Goal: Information Seeking & Learning: Learn about a topic

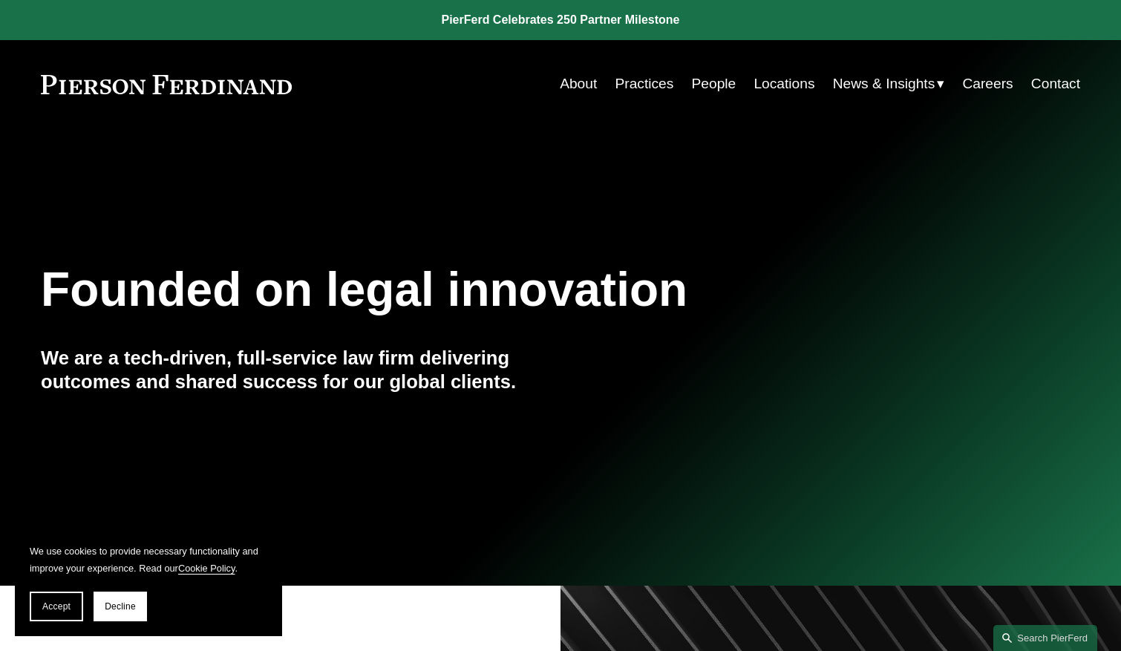
click at [775, 87] on link "Locations" at bounding box center [783, 84] width 61 height 28
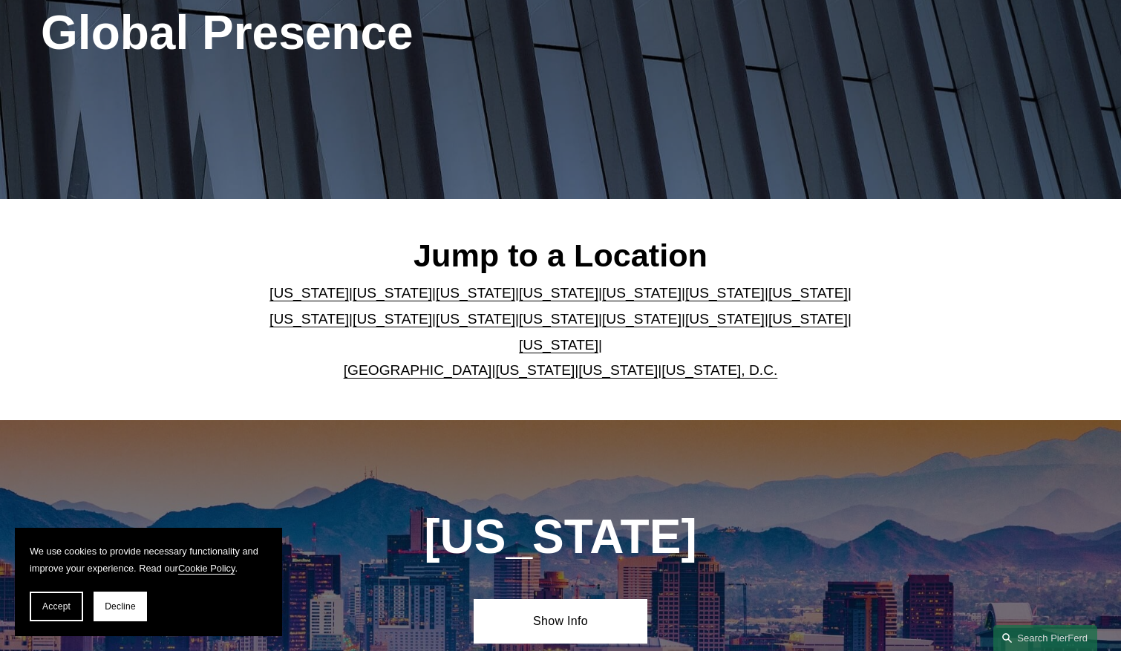
scroll to position [371, 0]
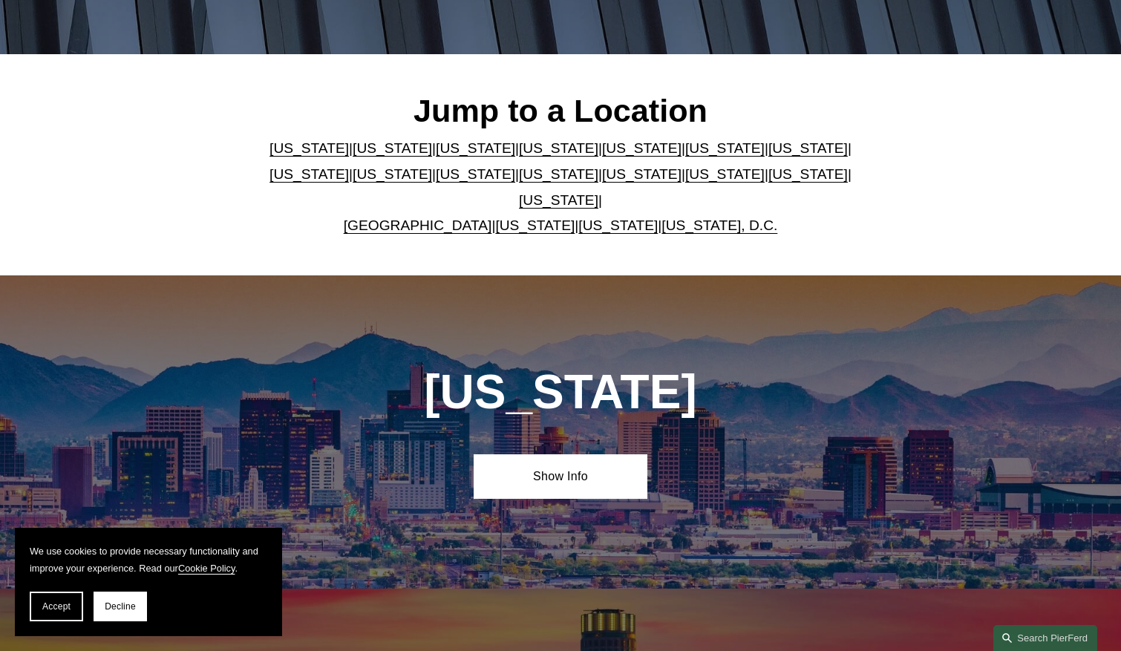
click at [737, 217] on link "[US_STATE], D.C." at bounding box center [719, 225] width 116 height 16
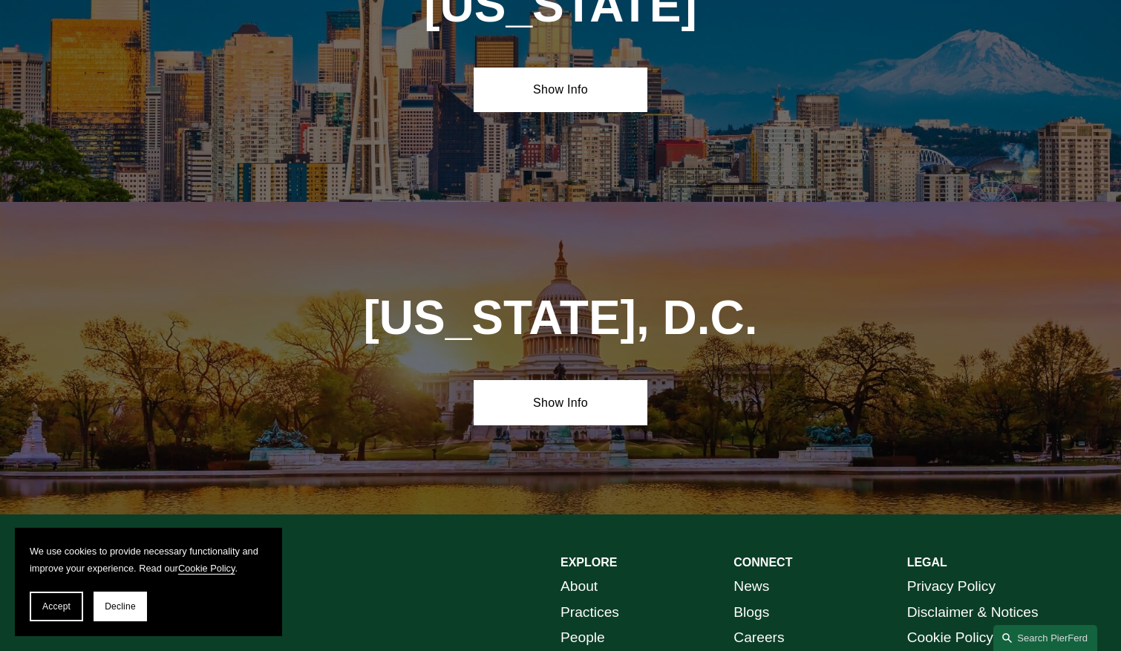
scroll to position [6252, 0]
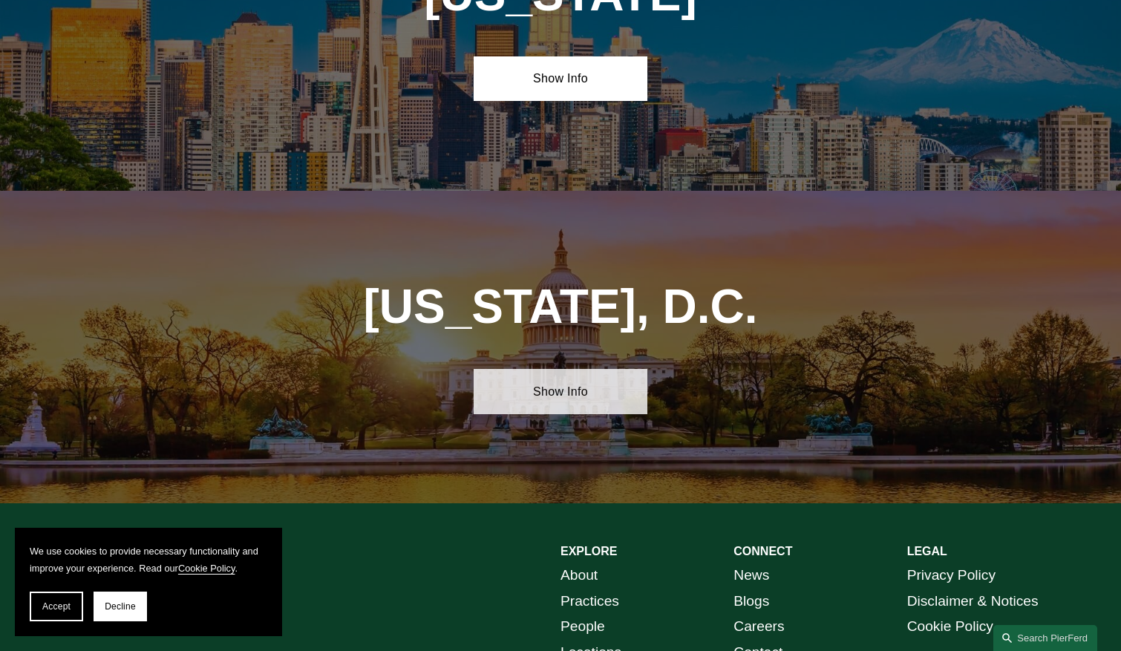
click at [522, 369] on link "Show Info" at bounding box center [560, 391] width 173 height 45
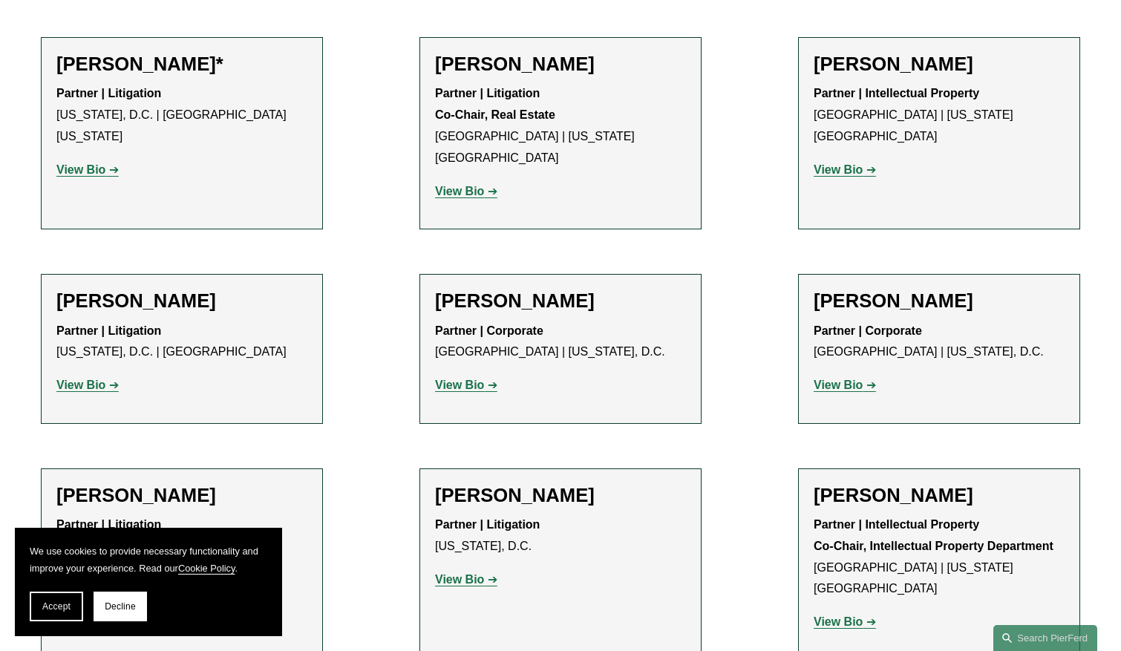
scroll to position [1336, 0]
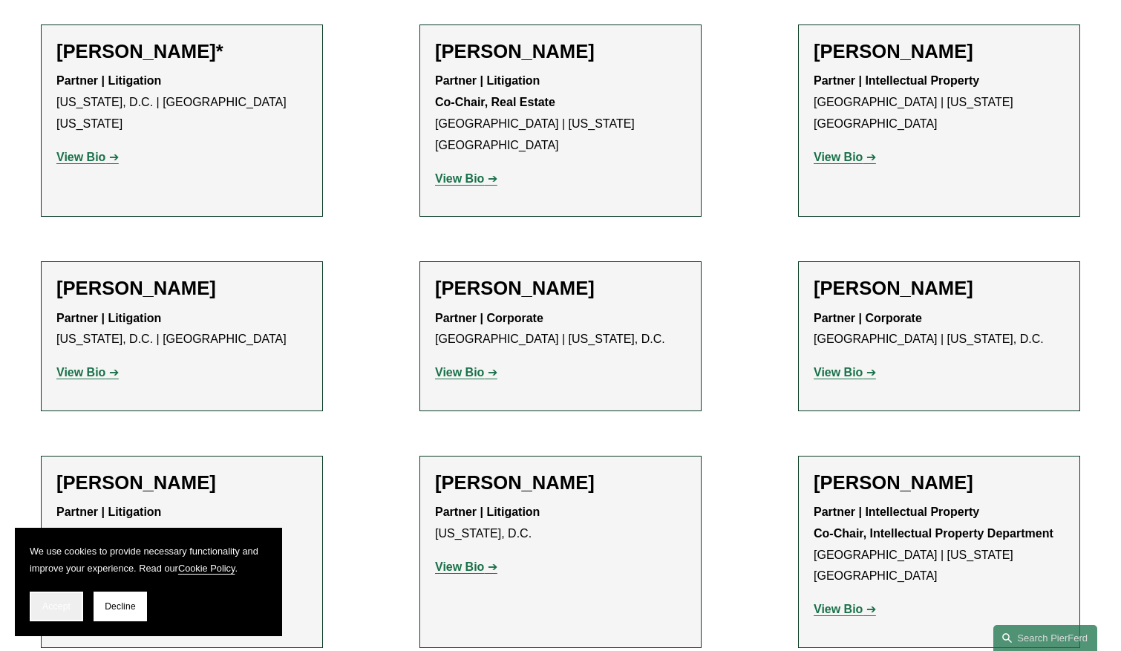
click at [47, 605] on span "Accept" at bounding box center [56, 606] width 28 height 10
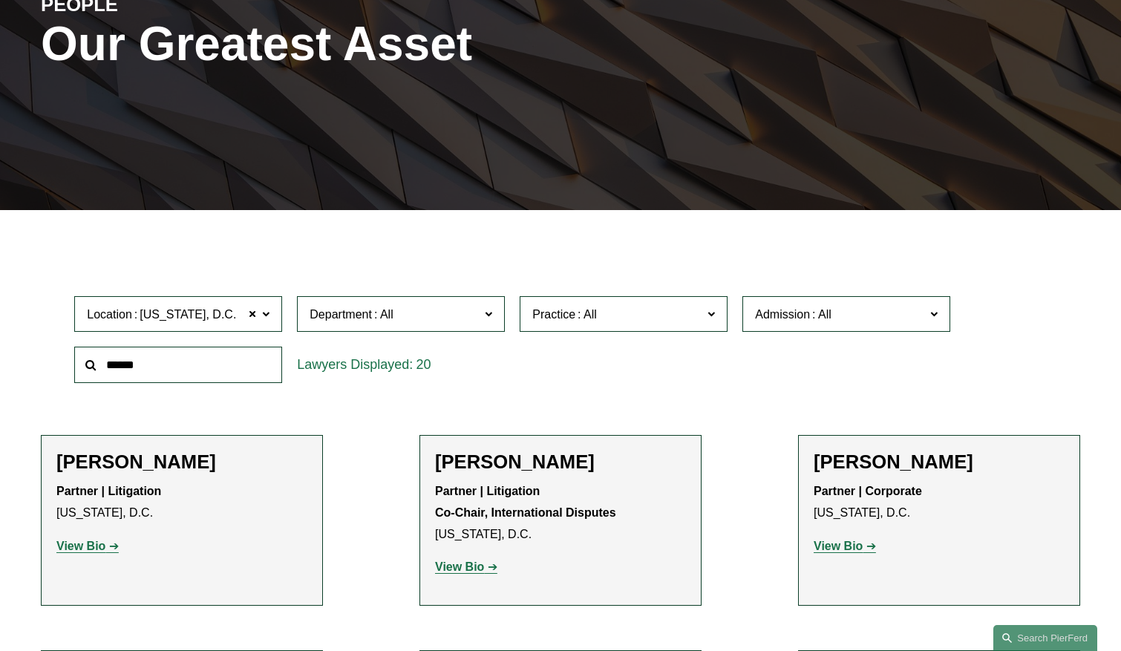
scroll to position [74, 0]
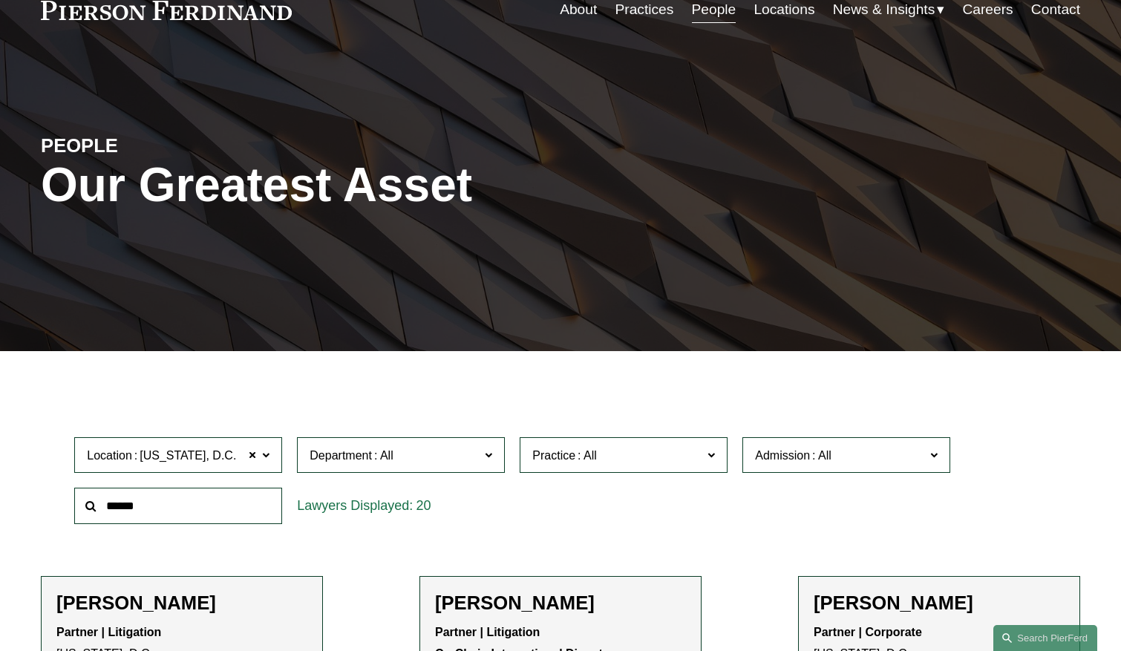
click at [147, 609] on h2 "[PERSON_NAME]" at bounding box center [181, 603] width 251 height 23
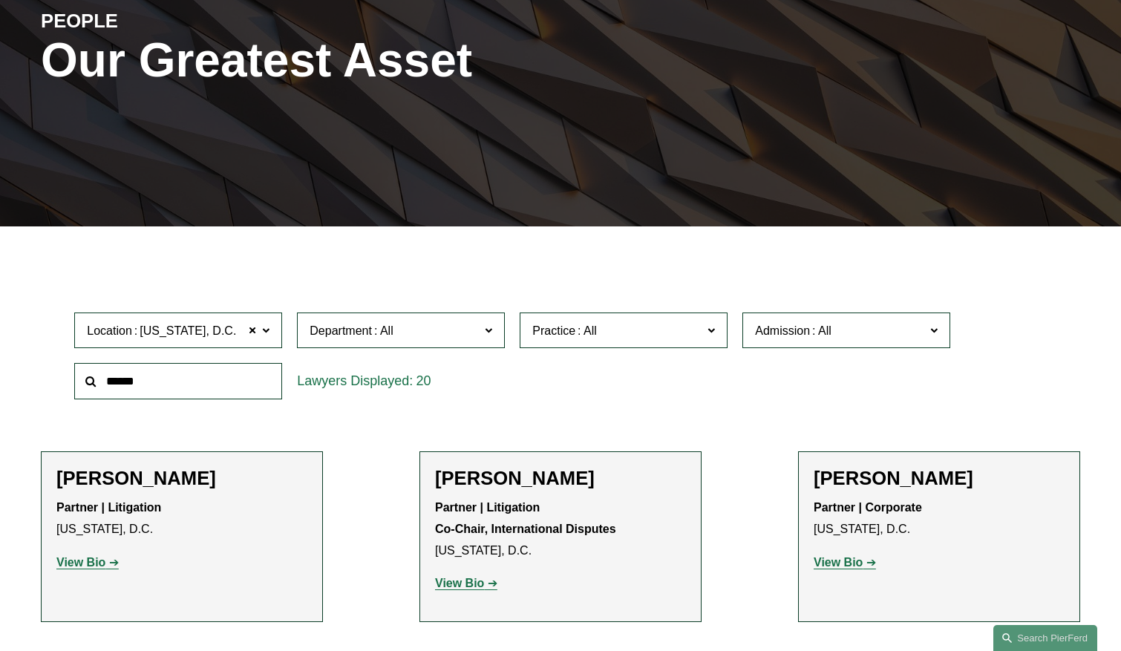
scroll to position [223, 0]
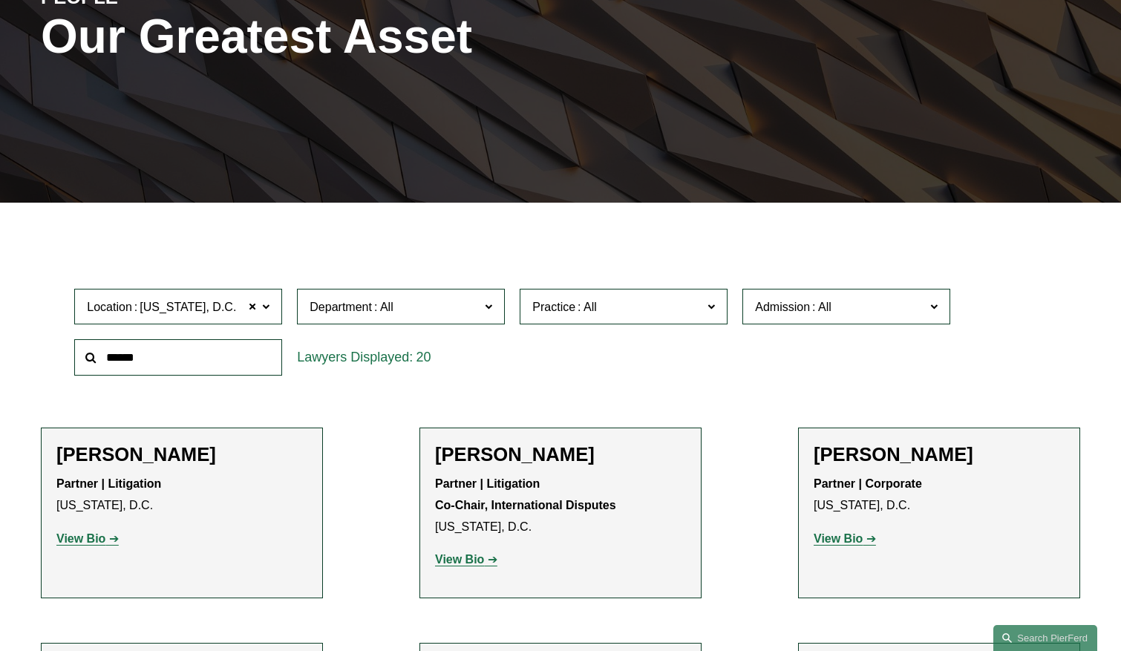
click at [91, 546] on p "View Bio" at bounding box center [181, 539] width 251 height 22
click at [96, 535] on strong "View Bio" at bounding box center [80, 538] width 49 height 13
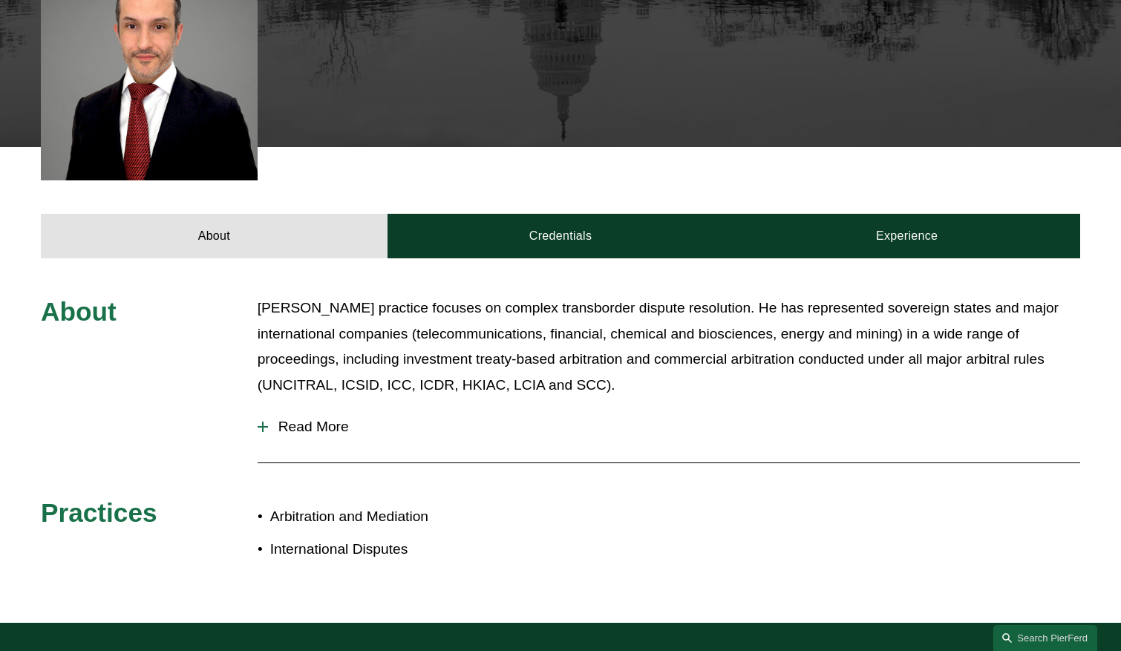
scroll to position [445, 0]
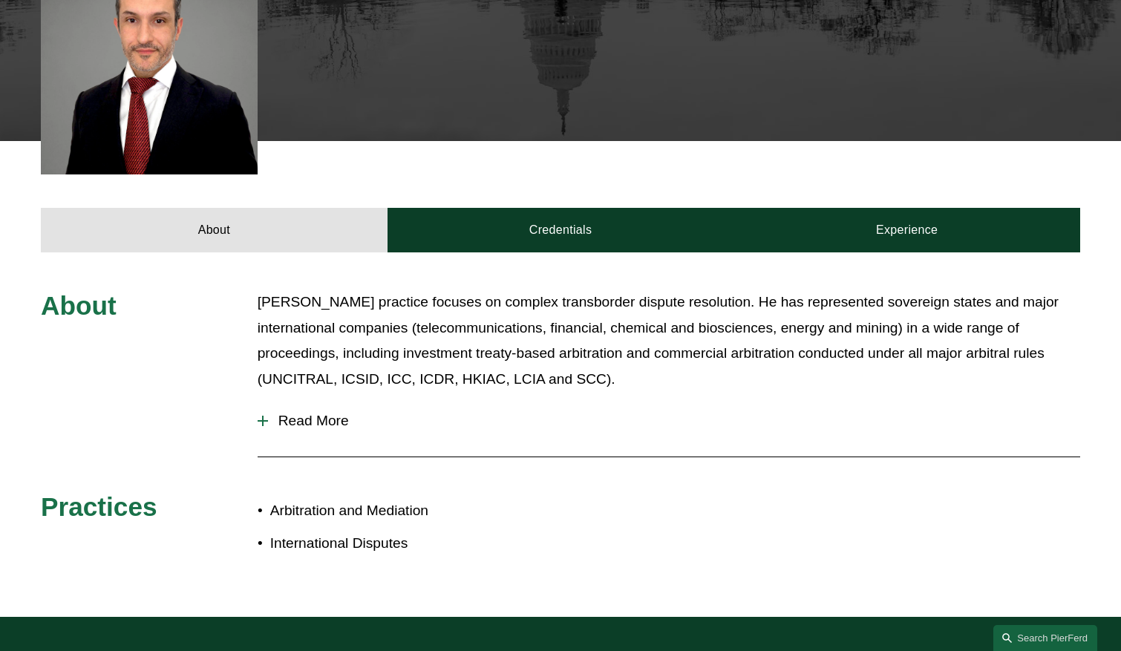
click at [284, 420] on span "Read More" at bounding box center [674, 421] width 812 height 16
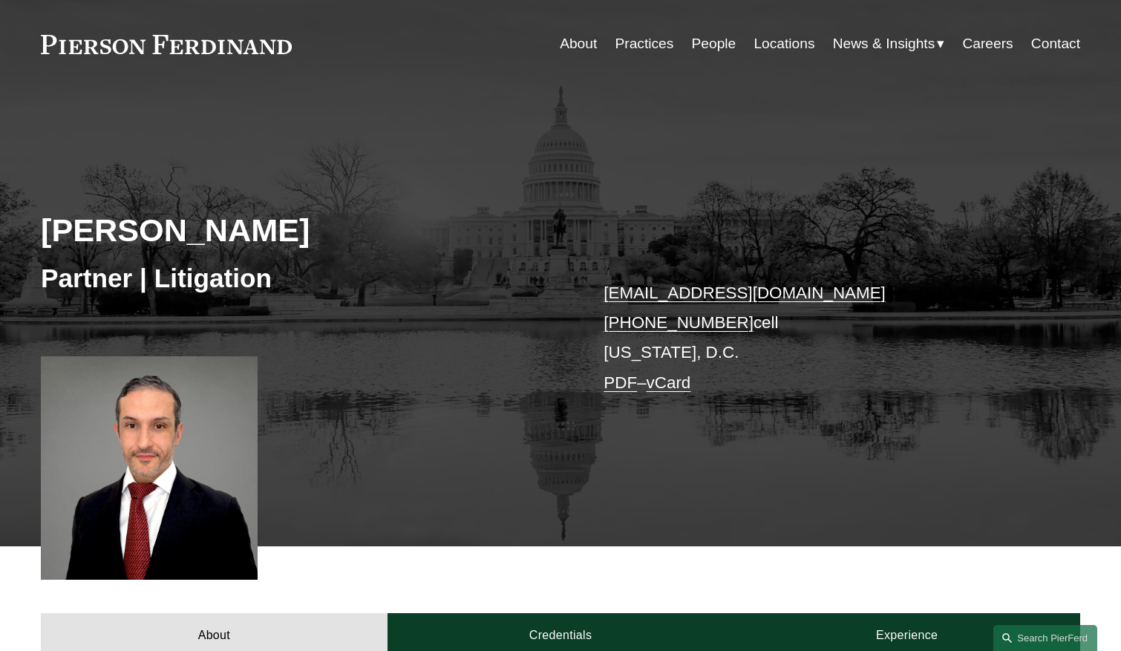
scroll to position [0, 0]
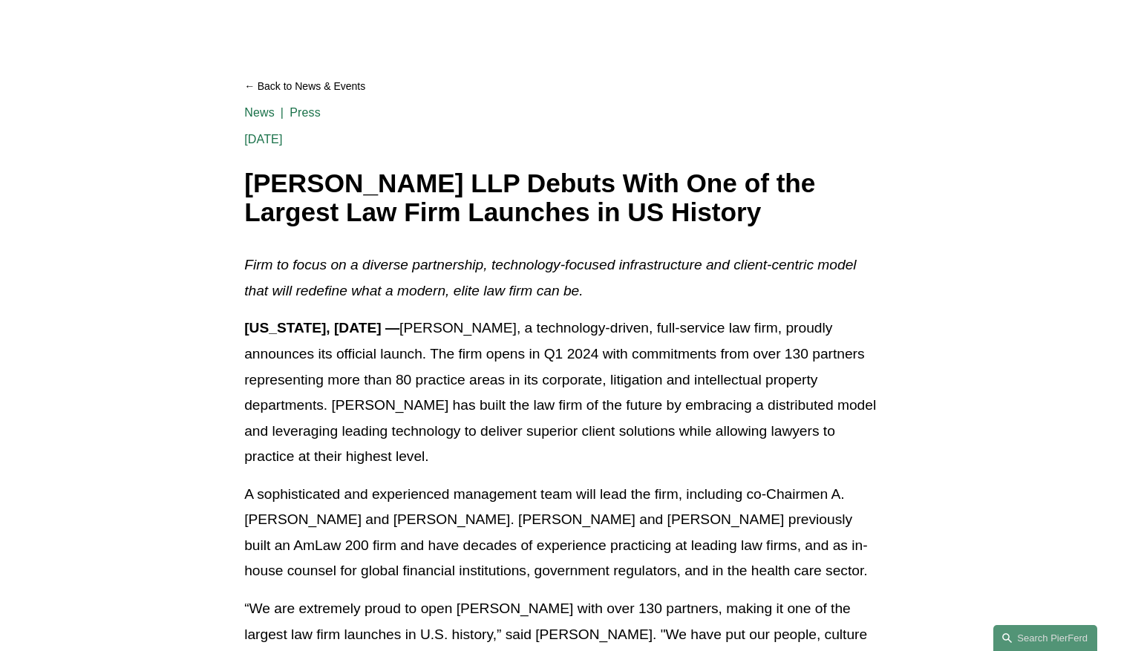
scroll to position [445, 0]
